Goal: Transaction & Acquisition: Purchase product/service

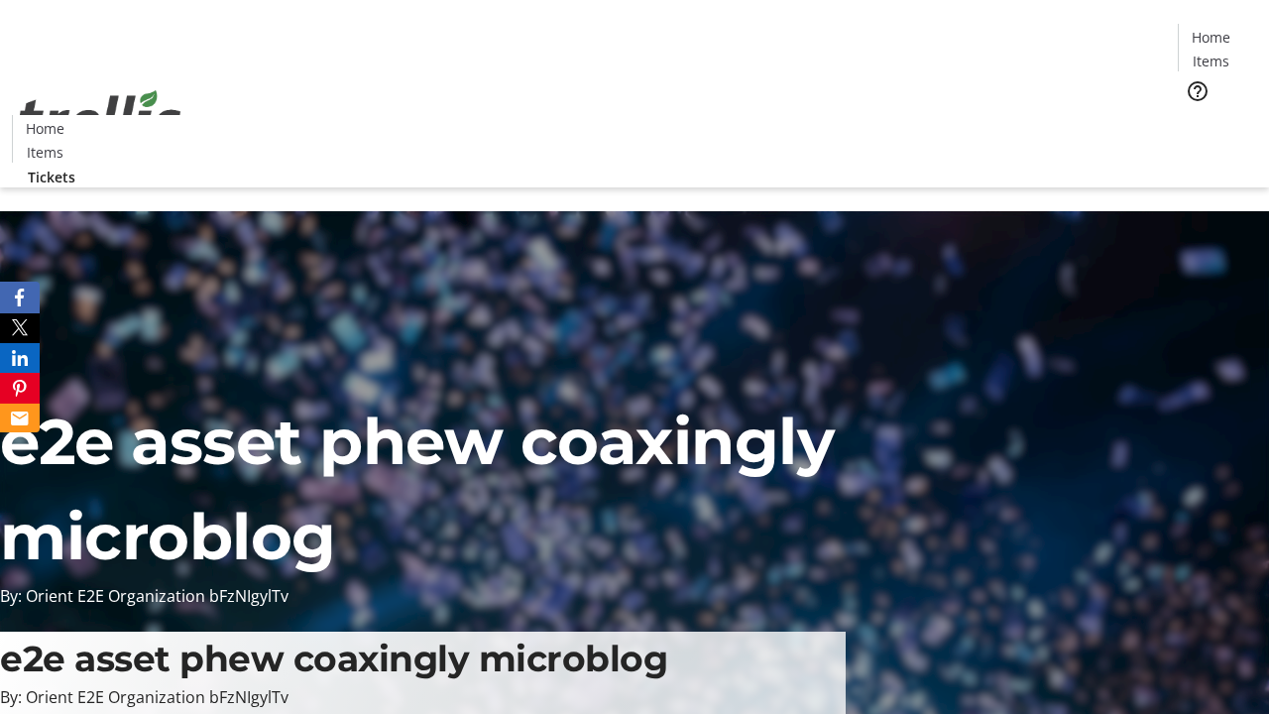
click at [1193, 115] on span "Tickets" at bounding box center [1217, 125] width 48 height 21
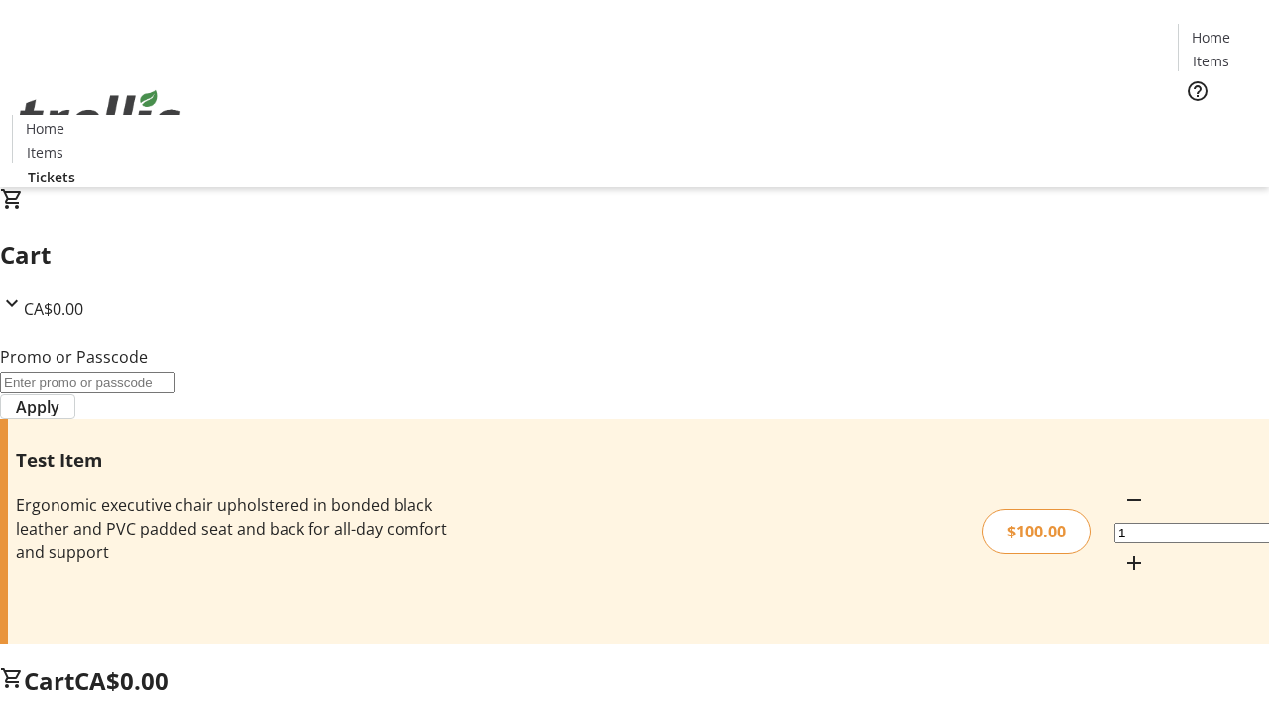
type input "FLAT"
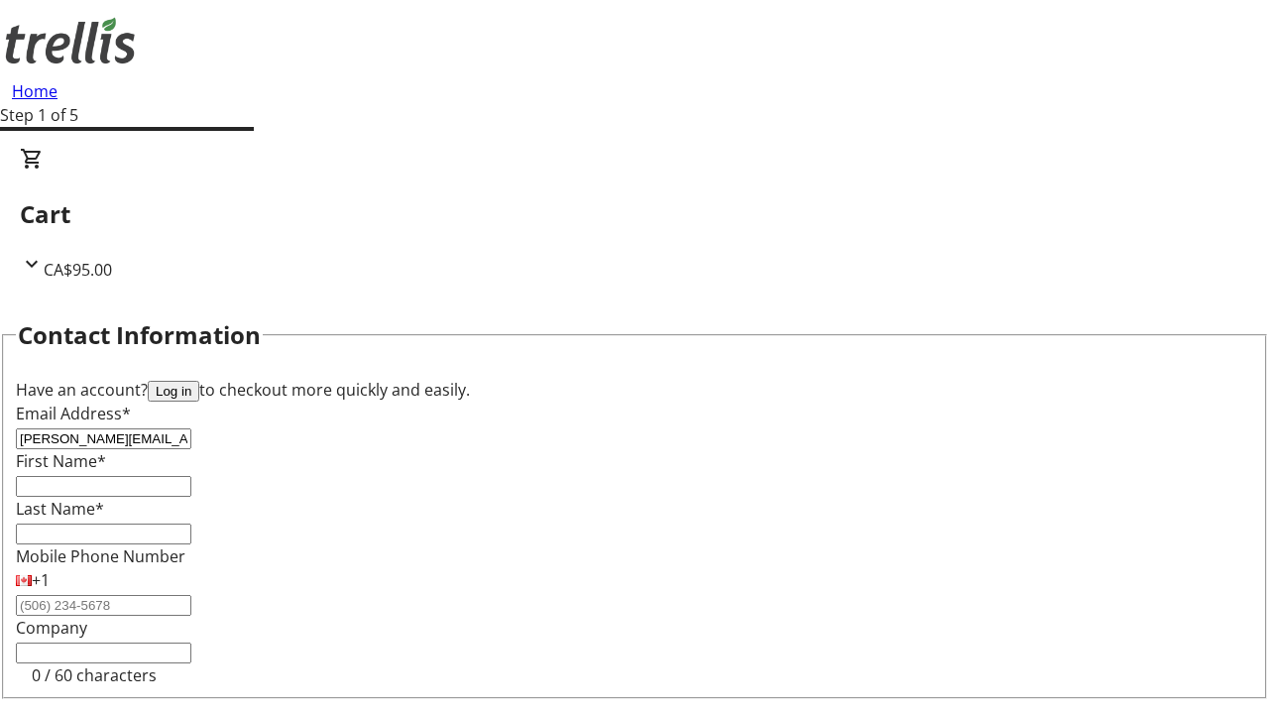
type input "[PERSON_NAME][EMAIL_ADDRESS][DOMAIN_NAME]"
type input "[PERSON_NAME]"
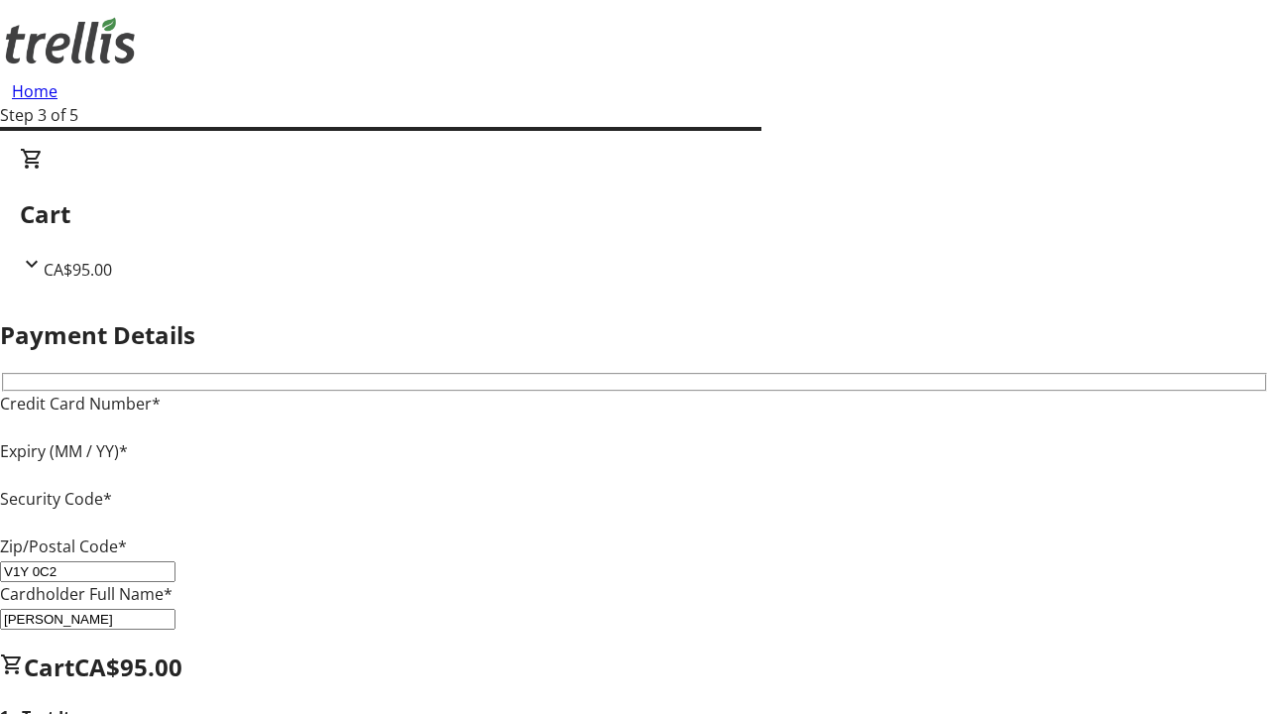
type input "V1Y 0C2"
